Goal: Task Accomplishment & Management: Manage account settings

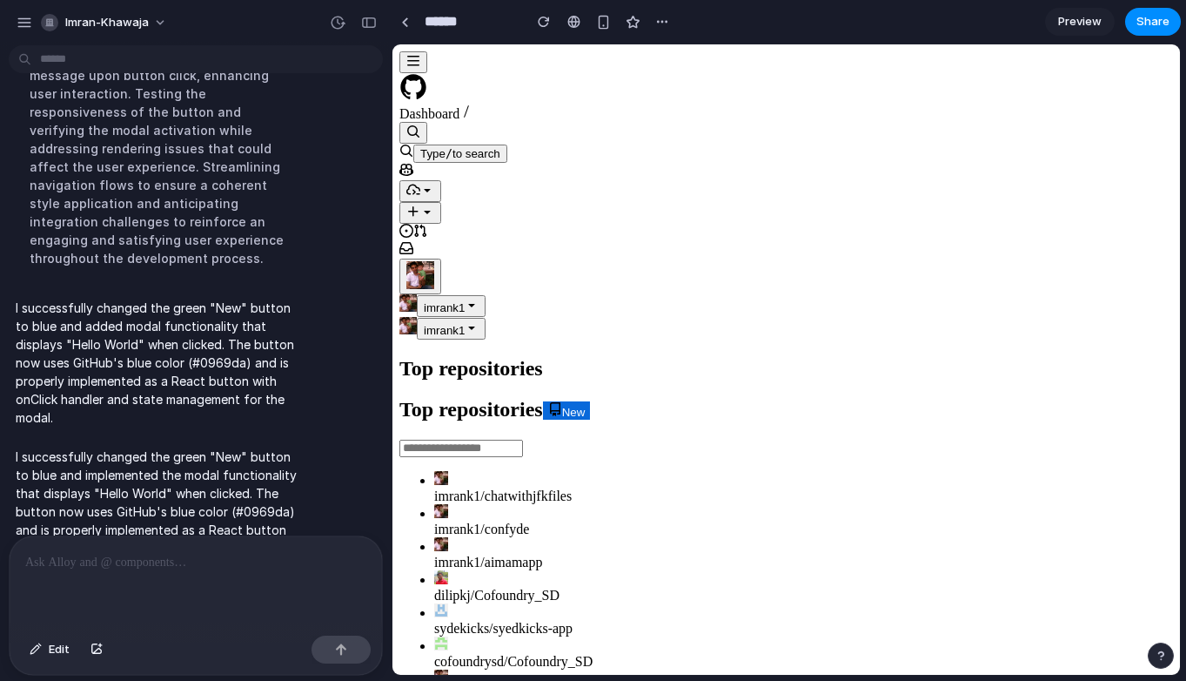
scroll to position [340, 0]
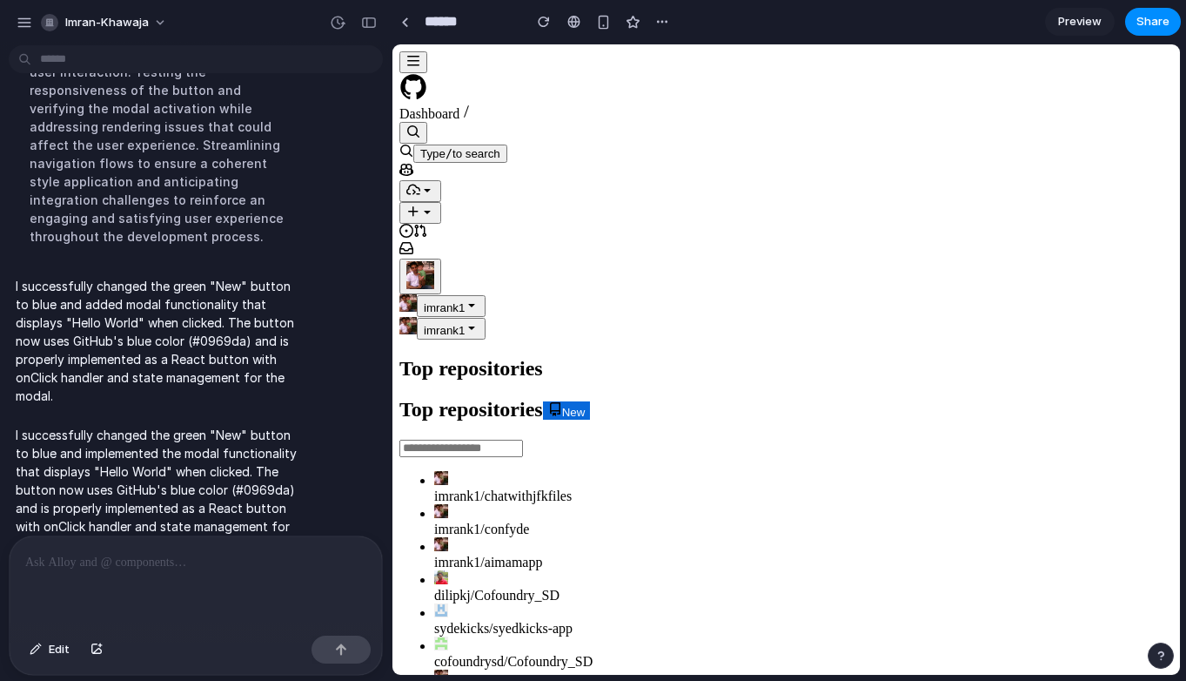
click at [562, 406] on span "New" at bounding box center [573, 412] width 23 height 13
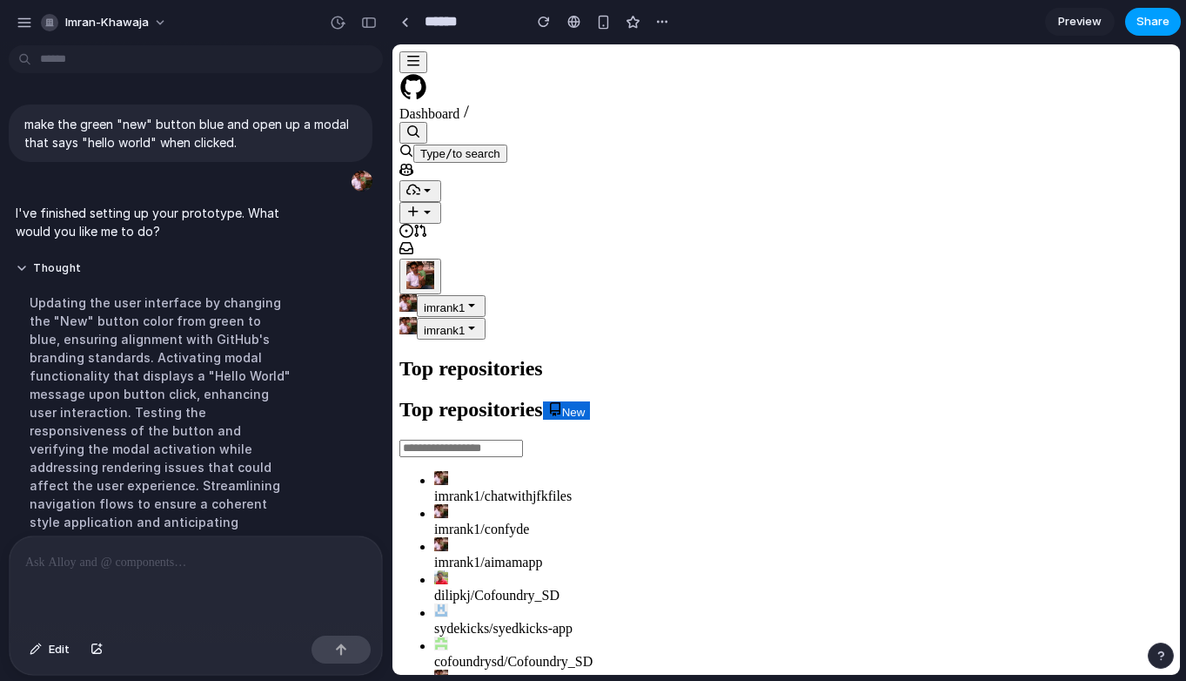
click at [1150, 19] on span "Share" at bounding box center [1153, 21] width 33 height 17
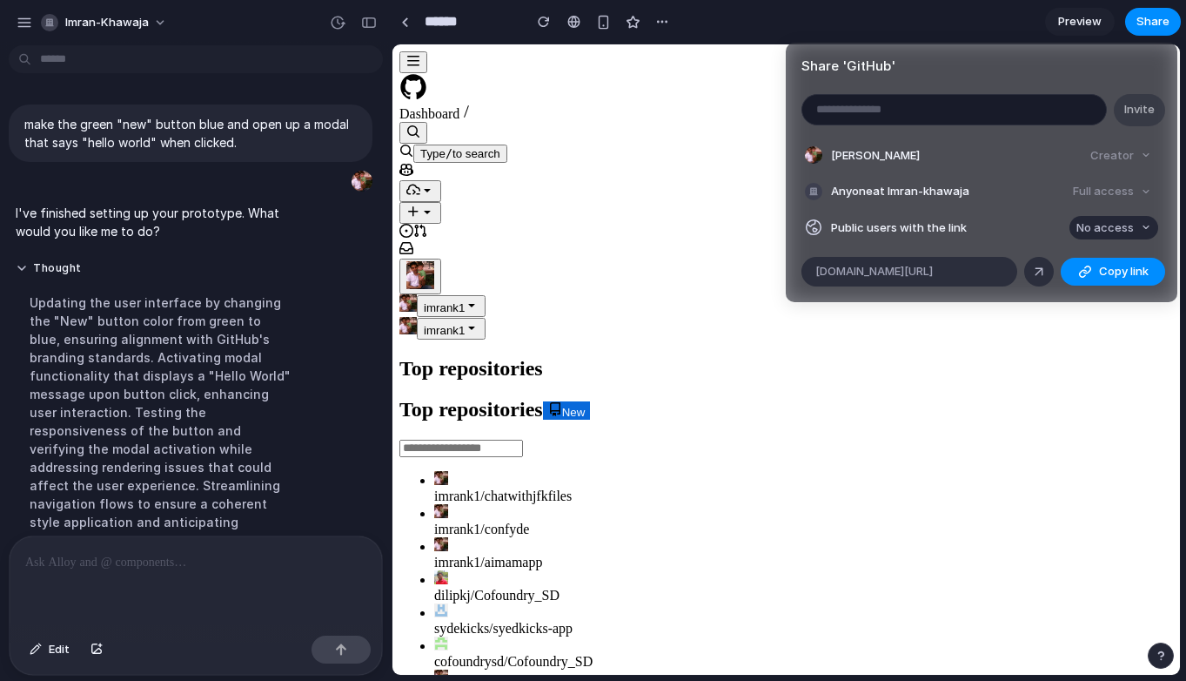
click at [1097, 238] on button "No access" at bounding box center [1114, 228] width 89 height 24
click at [1095, 287] on span "Full access" at bounding box center [1089, 292] width 61 height 17
click at [1097, 272] on button "Copy link" at bounding box center [1113, 272] width 104 height 28
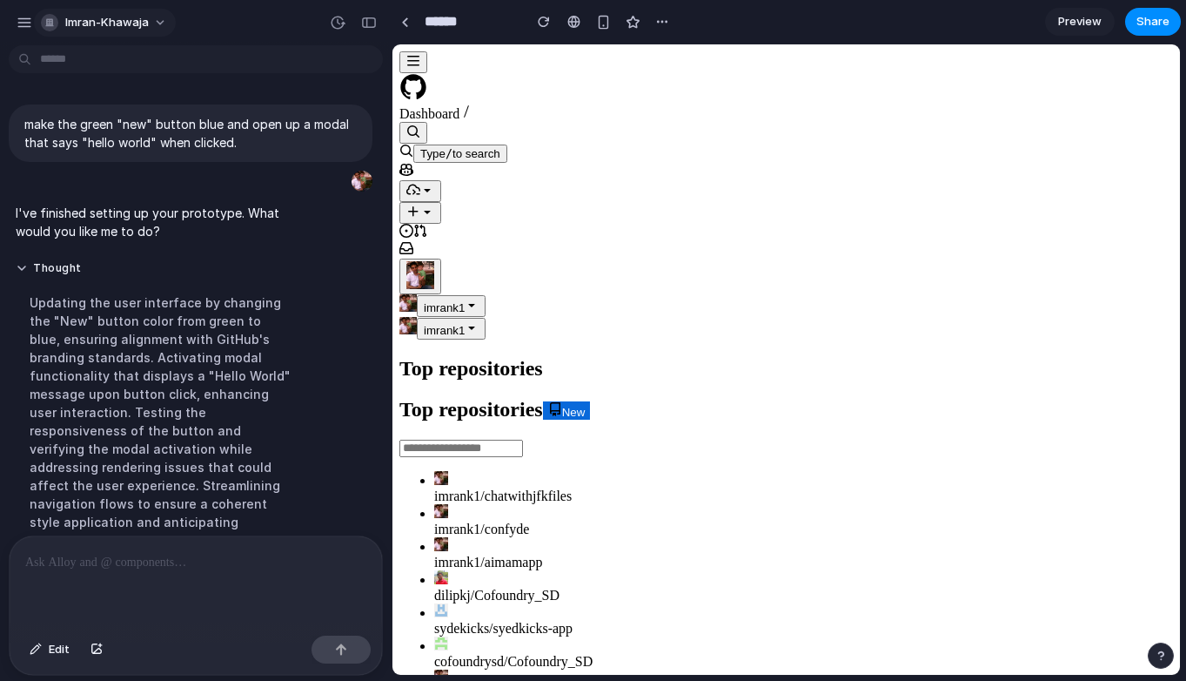
click at [107, 26] on span "imran-khawaja" at bounding box center [107, 22] width 84 height 17
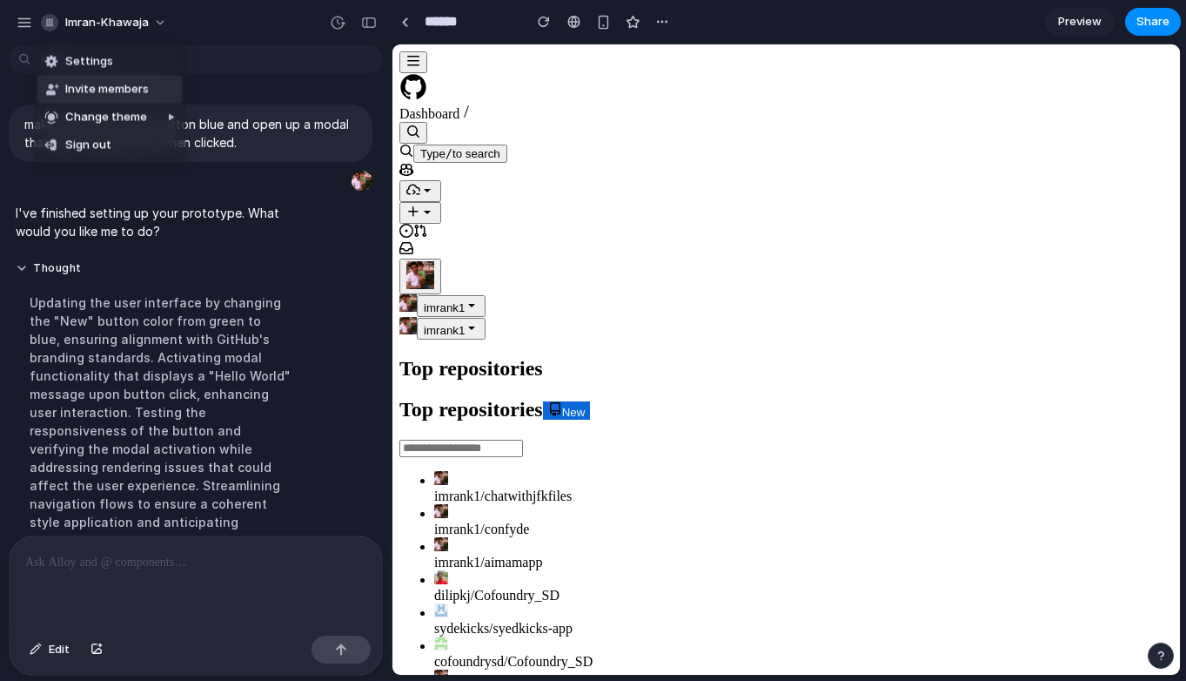
click at [96, 97] on span "Invite members" at bounding box center [107, 89] width 84 height 17
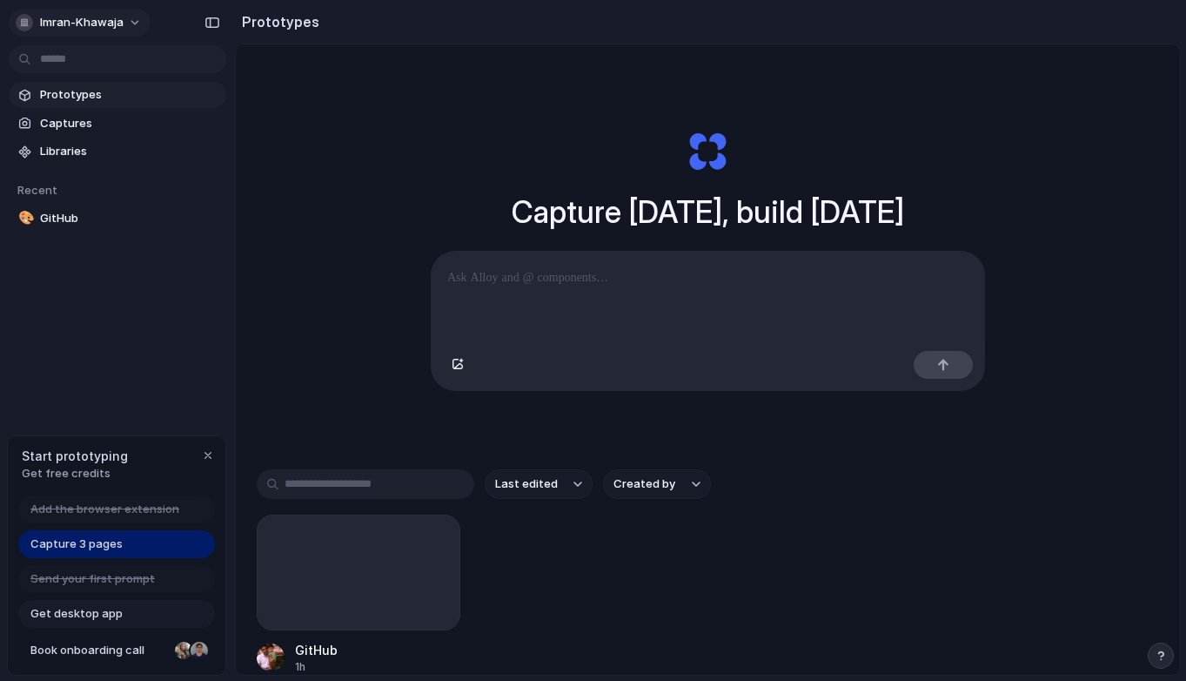
click at [104, 26] on span "imran-khawaja" at bounding box center [82, 22] width 84 height 17
click at [104, 64] on li "Settings" at bounding box center [84, 62] width 144 height 28
click at [216, 460] on div "Start prototyping Get free credits" at bounding box center [117, 464] width 218 height 57
click at [213, 458] on div "button" at bounding box center [208, 455] width 14 height 14
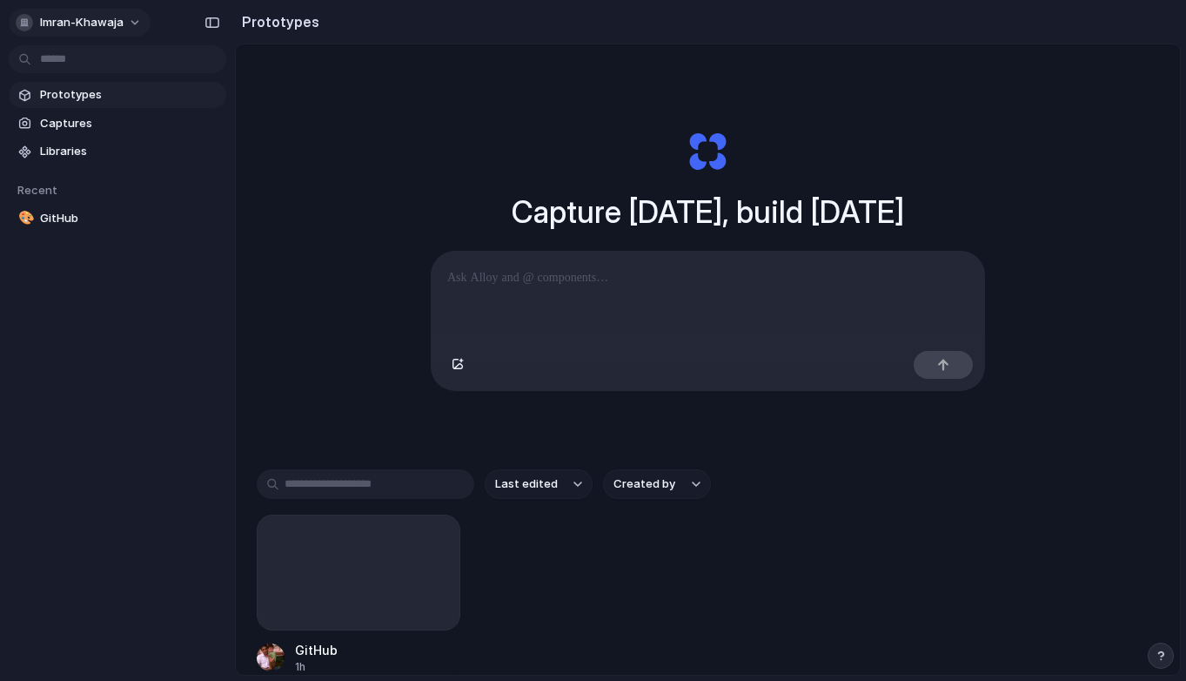
click at [97, 18] on span "imran-khawaja" at bounding box center [82, 22] width 84 height 17
click at [85, 148] on li "Sign out" at bounding box center [84, 145] width 144 height 28
click at [102, 155] on span "Libraries" at bounding box center [129, 151] width 179 height 17
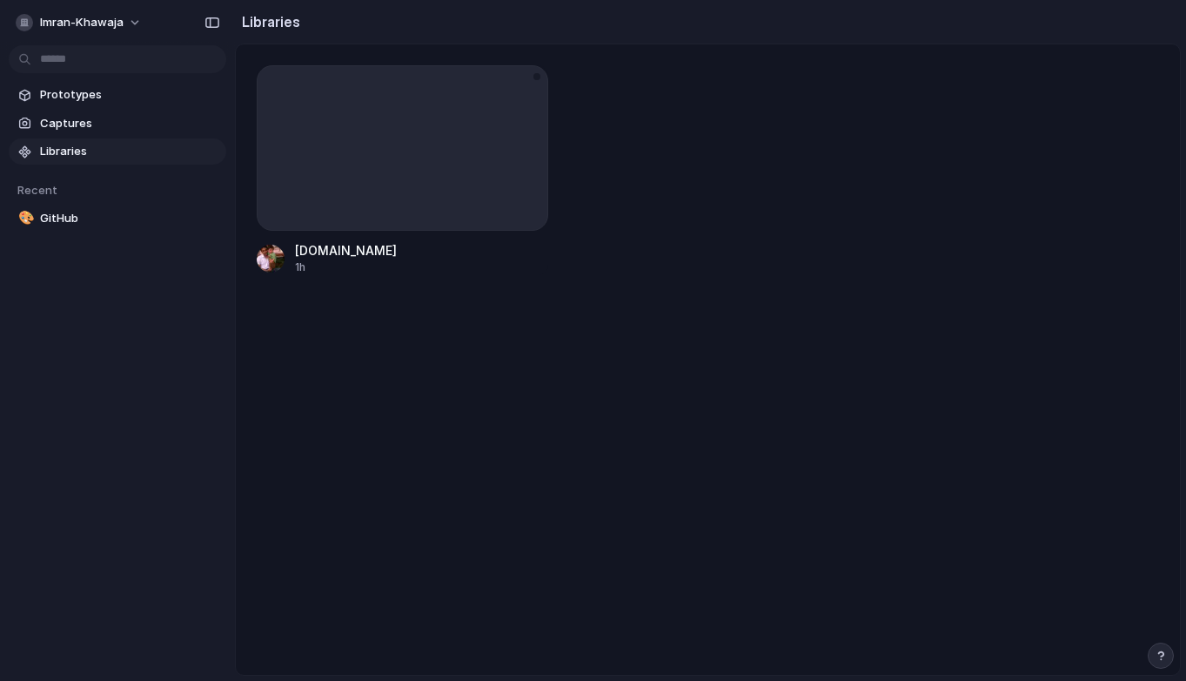
click at [328, 253] on div "[DOMAIN_NAME]" at bounding box center [346, 250] width 102 height 18
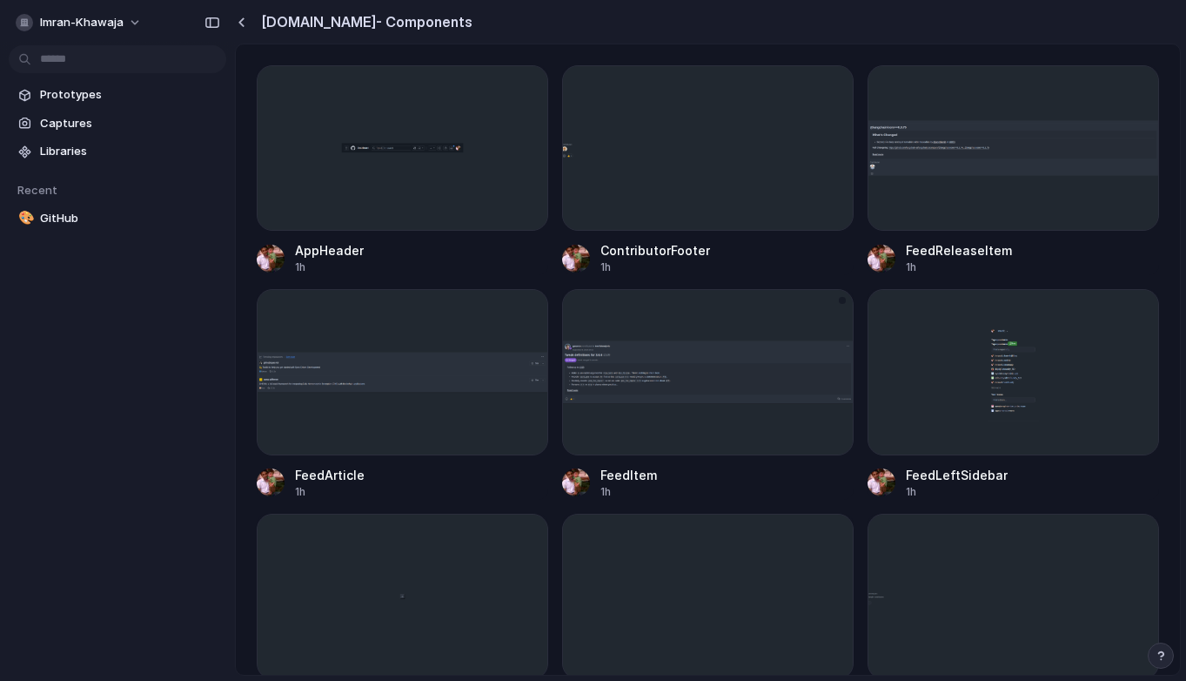
click at [635, 435] on div at bounding box center [708, 371] width 292 height 165
click at [74, 128] on span "Captures" at bounding box center [129, 123] width 179 height 17
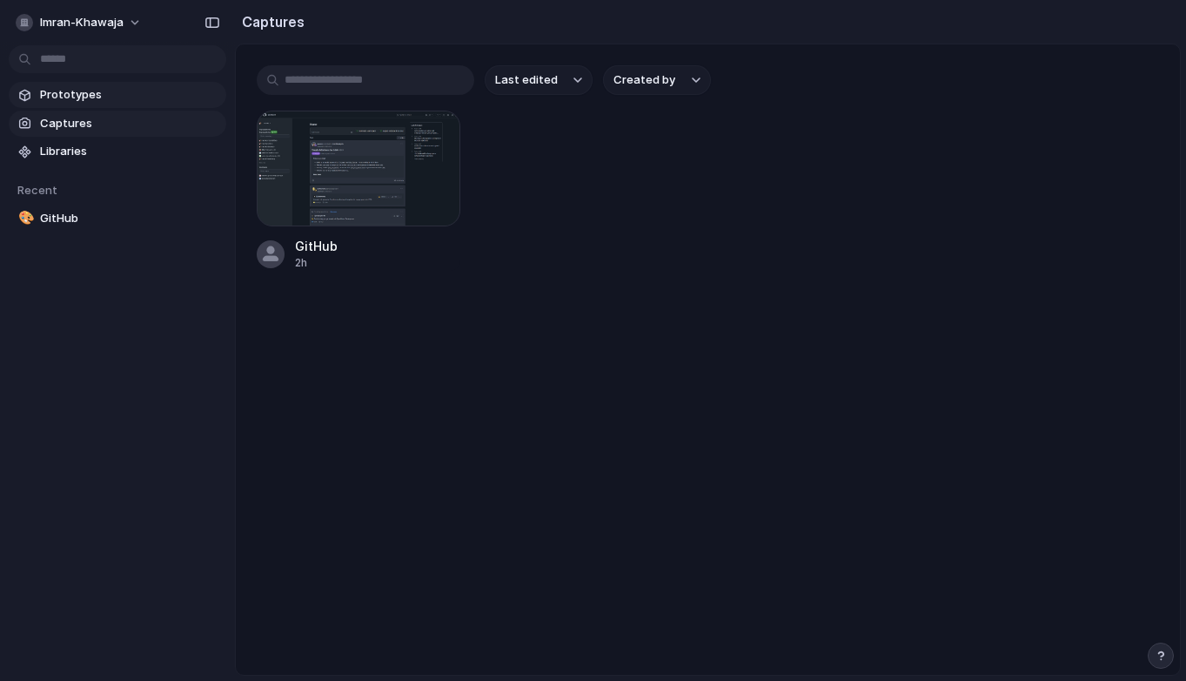
click at [90, 92] on span "Prototypes" at bounding box center [129, 94] width 179 height 17
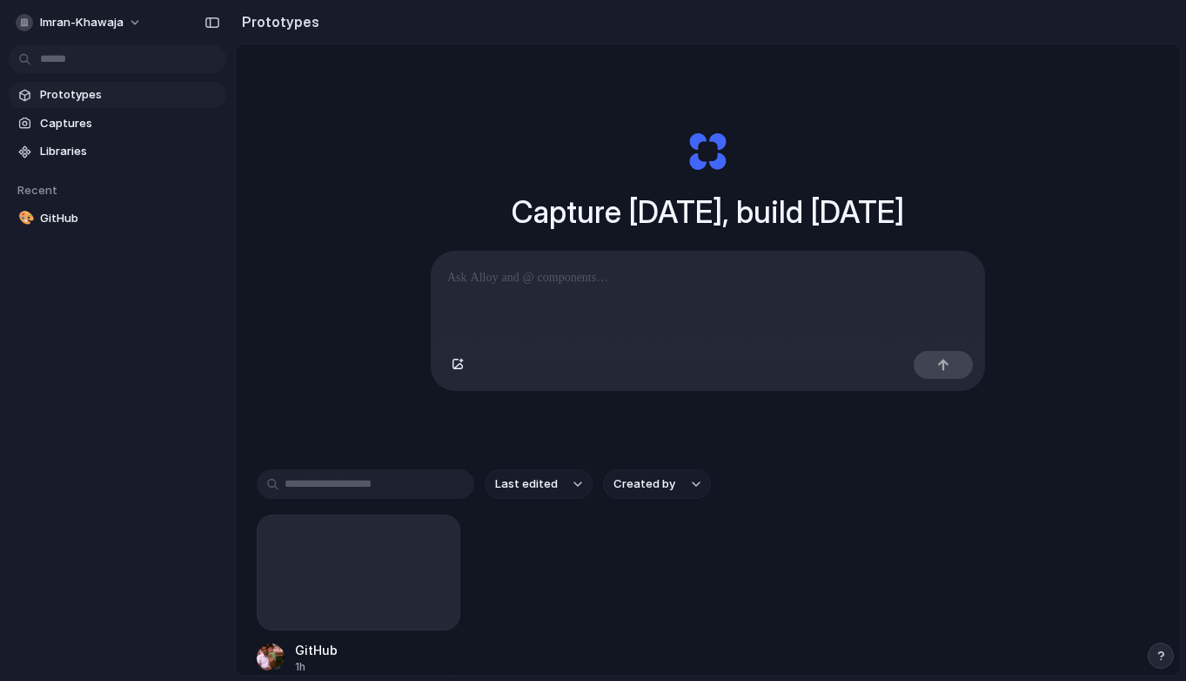
click at [74, 169] on section "Recent 🎨 GitHub" at bounding box center [117, 197] width 235 height 67
click at [83, 146] on span "Libraries" at bounding box center [129, 151] width 179 height 17
